Goal: Task Accomplishment & Management: Complete application form

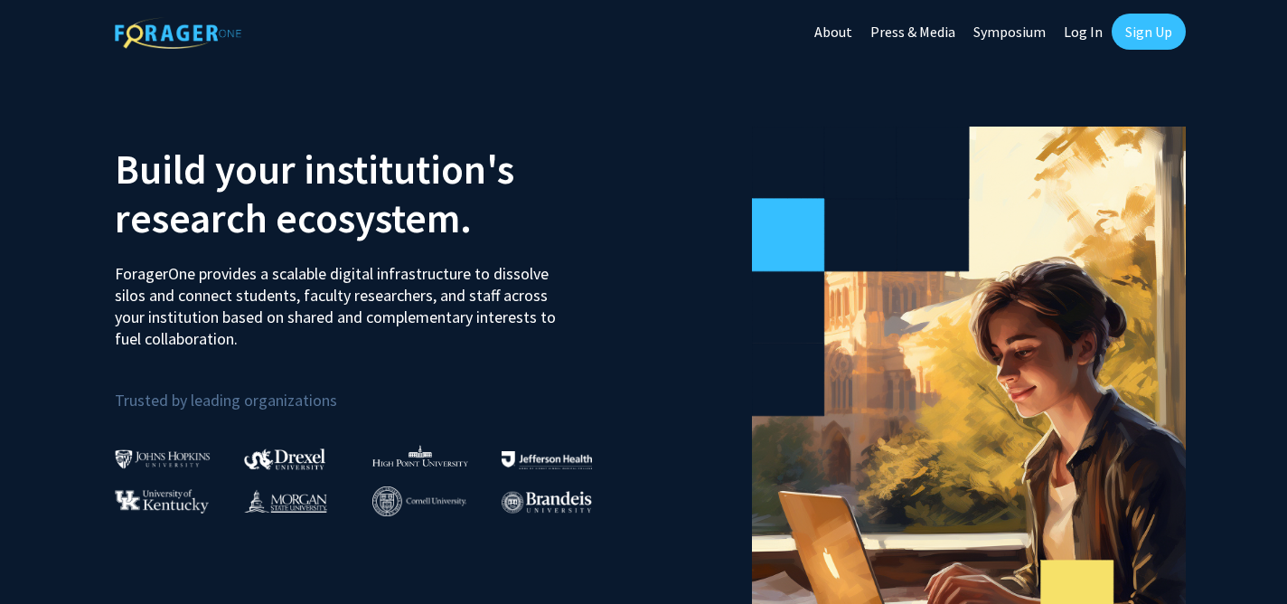
click at [1082, 28] on link "Log In" at bounding box center [1083, 31] width 57 height 63
select select
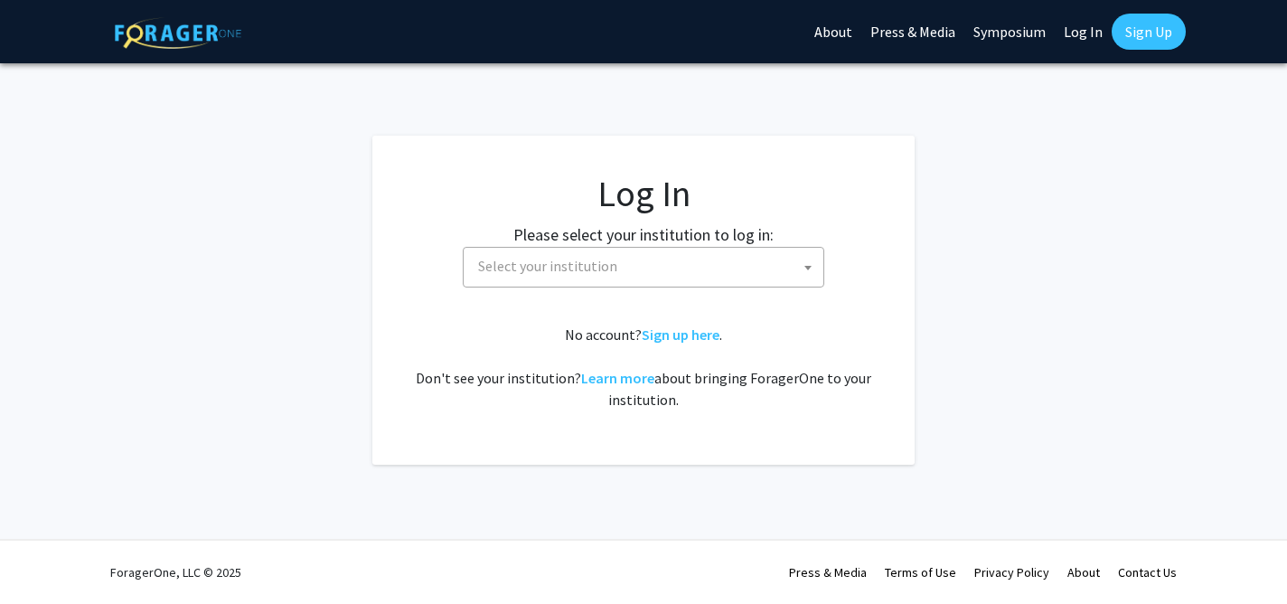
click at [756, 275] on span "Select your institution" at bounding box center [647, 266] width 352 height 37
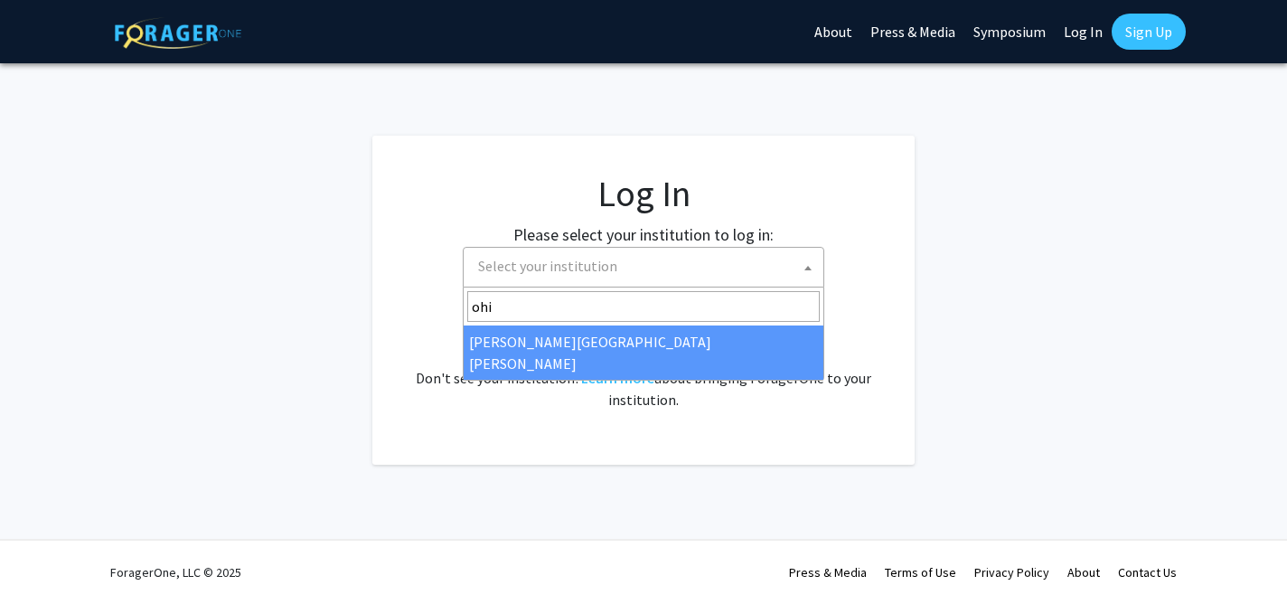
type input "[US_STATE]"
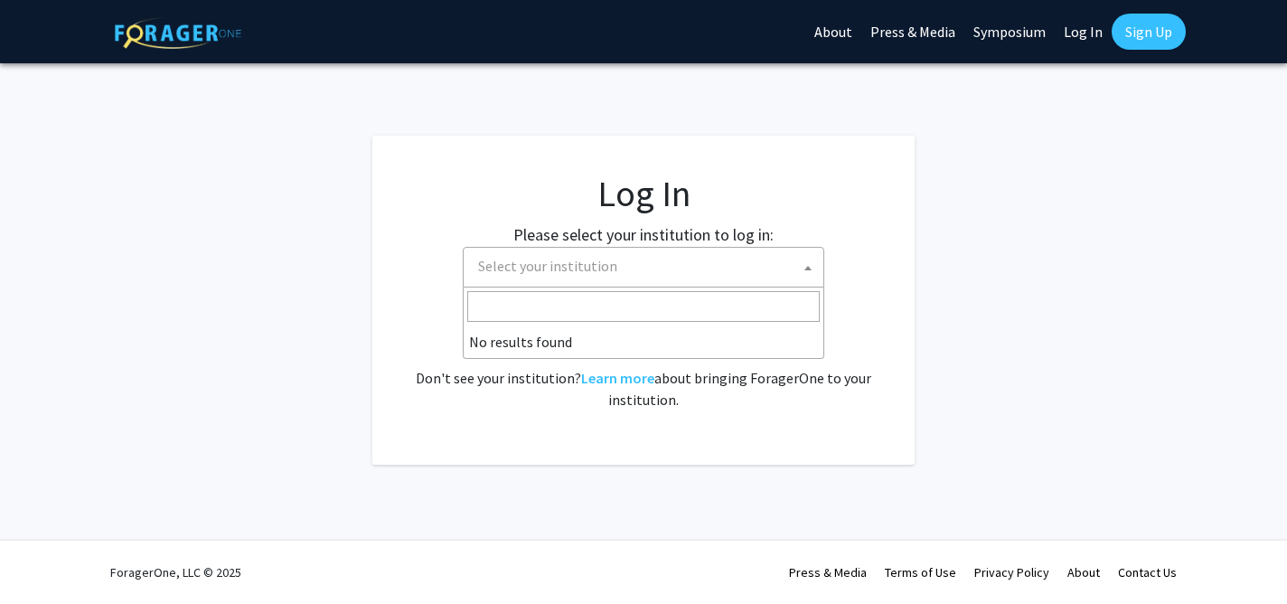
click at [1162, 36] on link "Sign Up" at bounding box center [1149, 32] width 74 height 36
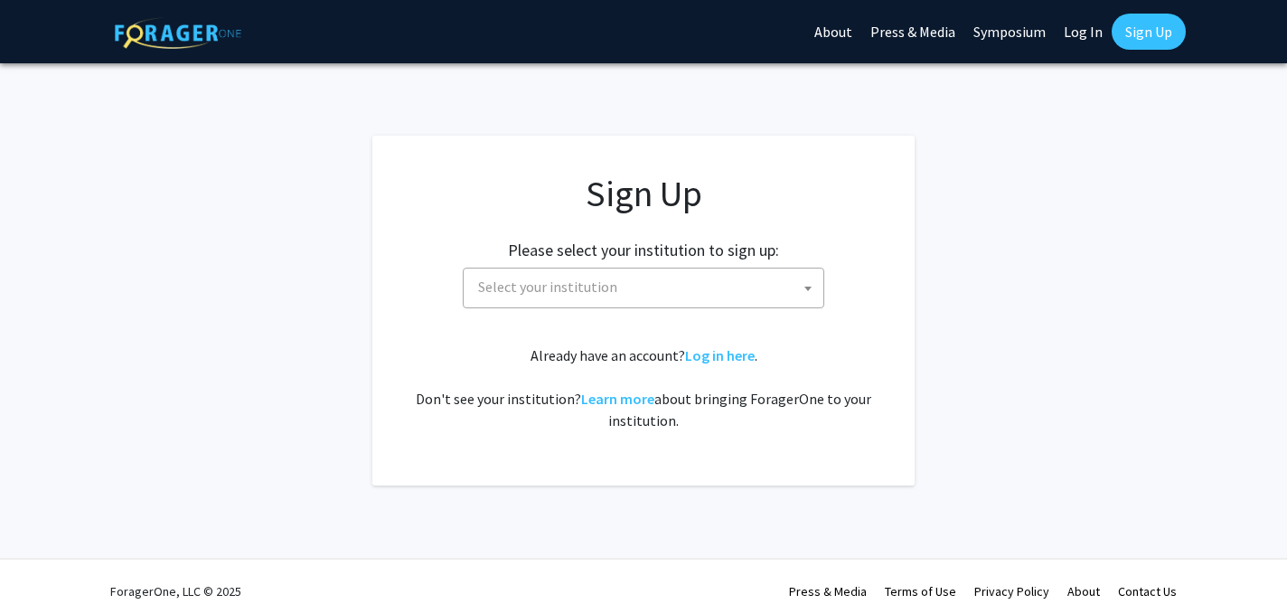
click at [690, 280] on span "Select your institution" at bounding box center [647, 286] width 352 height 37
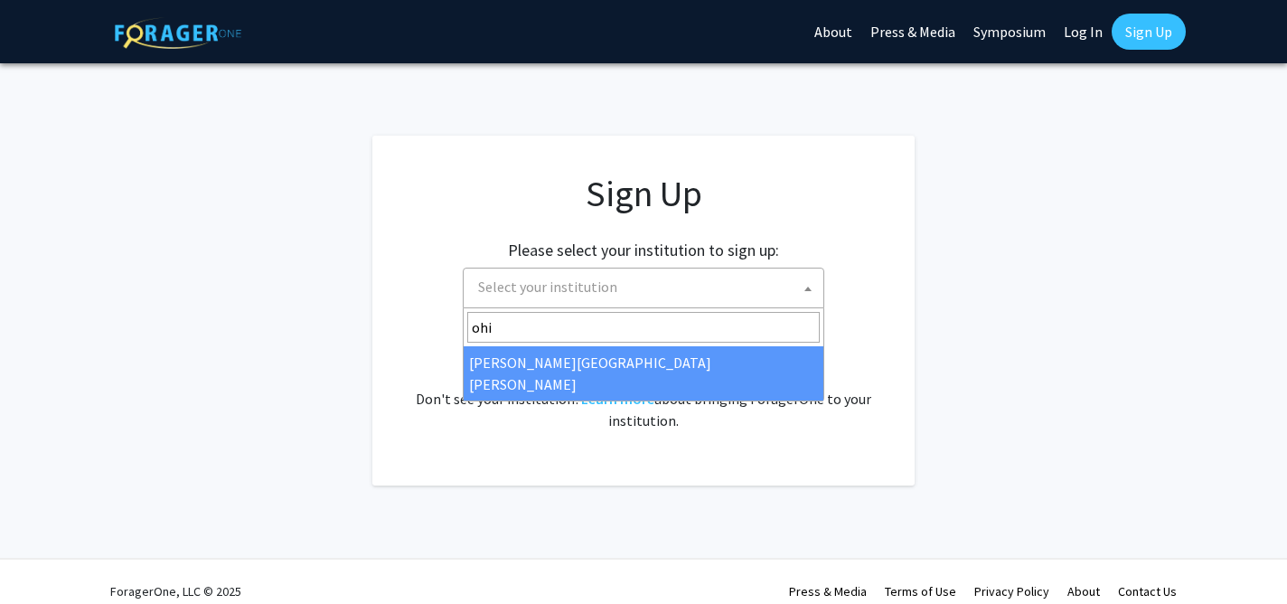
type input "[US_STATE]"
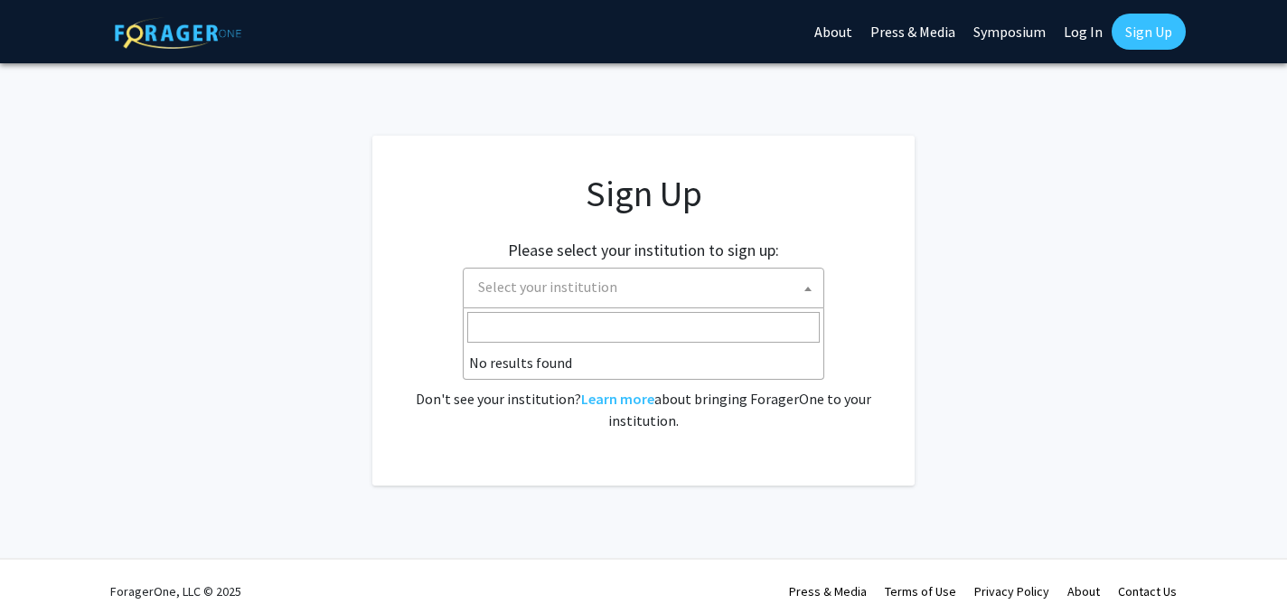
click at [740, 427] on div "Already have an account? Log in here . Don't see your institution? Learn more a…" at bounding box center [643, 387] width 470 height 87
